Goal: Information Seeking & Learning: Learn about a topic

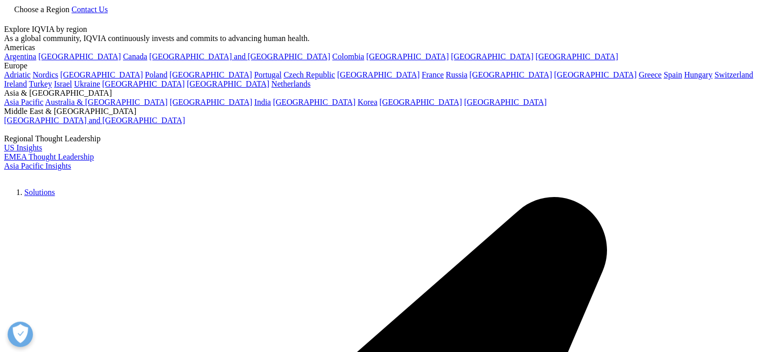
type input "immunology"
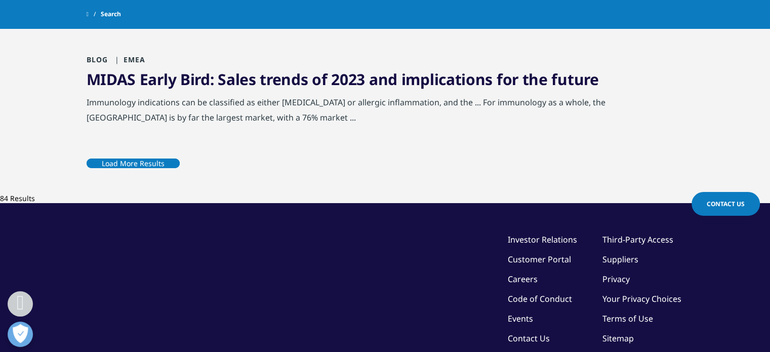
scroll to position [1206, 0]
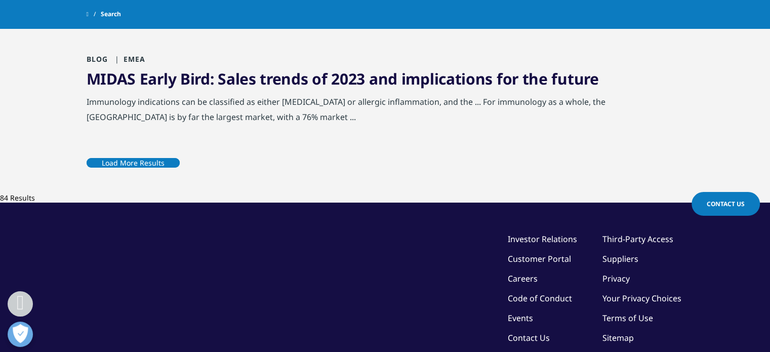
click at [180, 175] on link "Load More Results" at bounding box center [133, 162] width 93 height 25
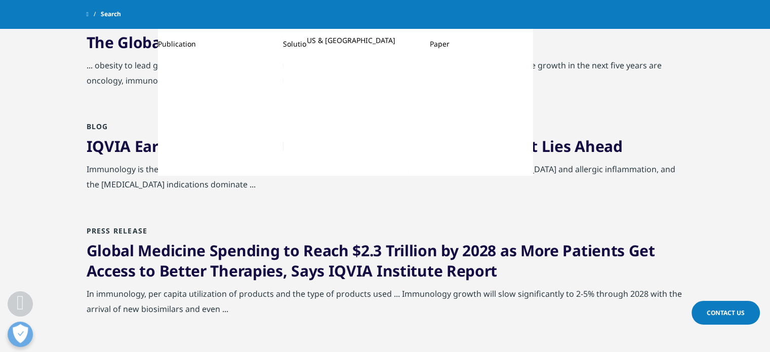
scroll to position [844, 0]
